Goal: Find specific page/section: Find specific page/section

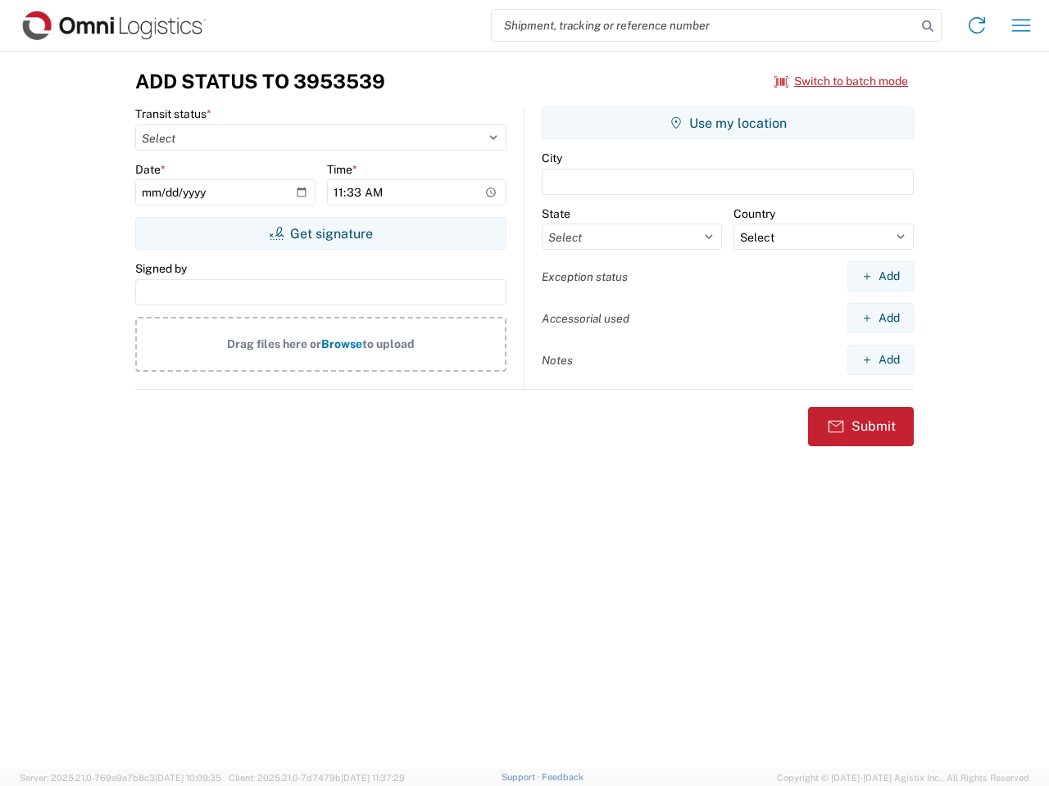
click at [704, 25] on input "search" at bounding box center [704, 25] width 424 height 31
click at [927, 26] on icon at bounding box center [927, 26] width 23 height 23
click at [976, 25] on icon at bounding box center [976, 25] width 26 height 26
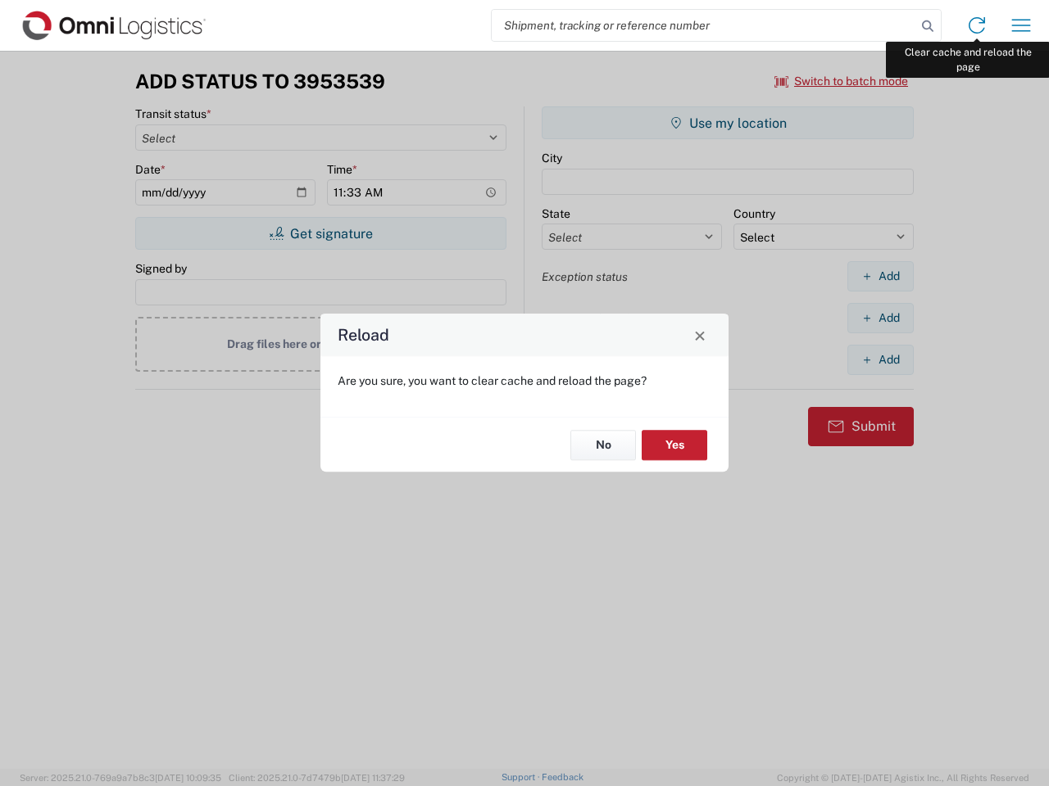
click at [1021, 25] on div "Reload Are you sure, you want to clear cache and reload the page? No Yes" at bounding box center [524, 393] width 1049 height 786
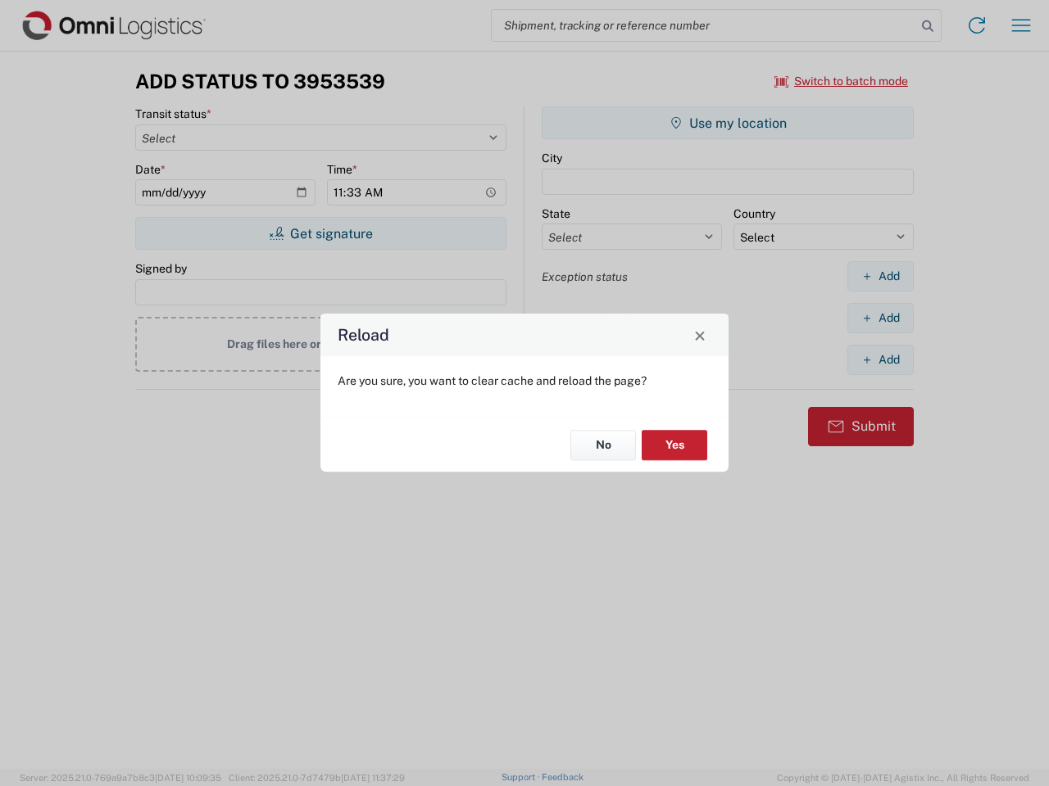
click at [841, 81] on div "Reload Are you sure, you want to clear cache and reload the page? No Yes" at bounding box center [524, 393] width 1049 height 786
click at [320, 233] on div "Reload Are you sure, you want to clear cache and reload the page? No Yes" at bounding box center [524, 393] width 1049 height 786
click at [727, 123] on div "Reload Are you sure, you want to clear cache and reload the page? No Yes" at bounding box center [524, 393] width 1049 height 786
click at [880, 276] on div "Reload Are you sure, you want to clear cache and reload the page? No Yes" at bounding box center [524, 393] width 1049 height 786
click at [880, 318] on div "Reload Are you sure, you want to clear cache and reload the page? No Yes" at bounding box center [524, 393] width 1049 height 786
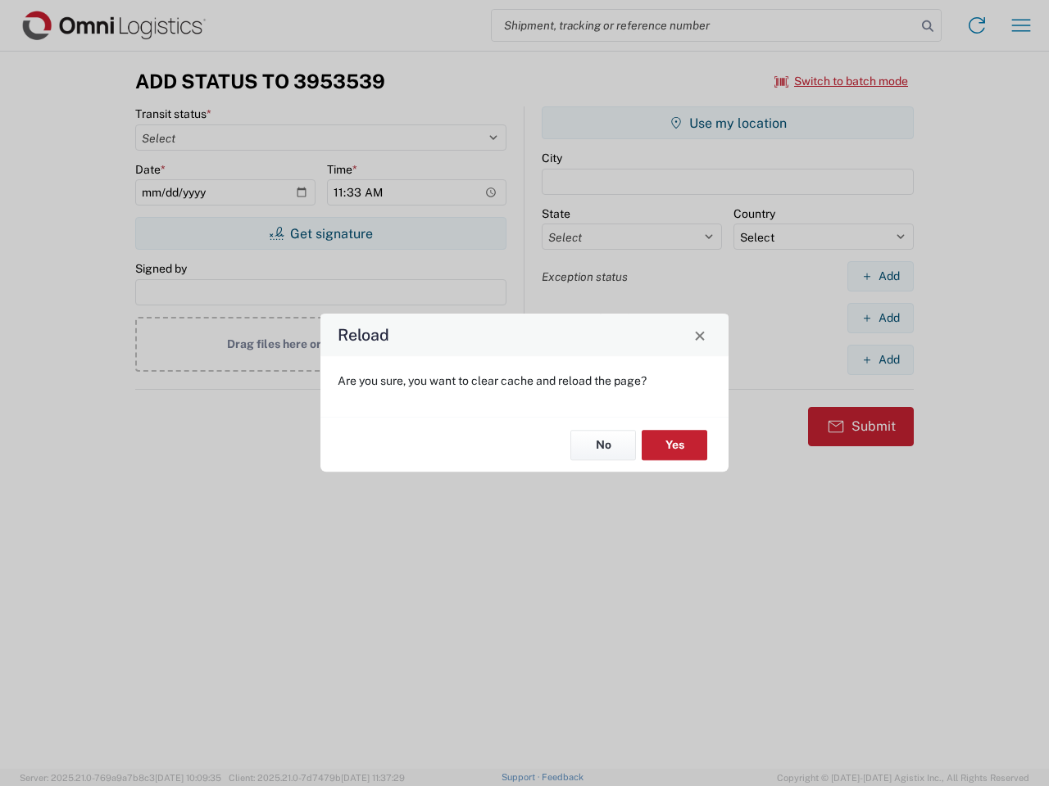
click at [880, 360] on div "Reload Are you sure, you want to clear cache and reload the page? No Yes" at bounding box center [524, 393] width 1049 height 786
